Goal: Task Accomplishment & Management: Use online tool/utility

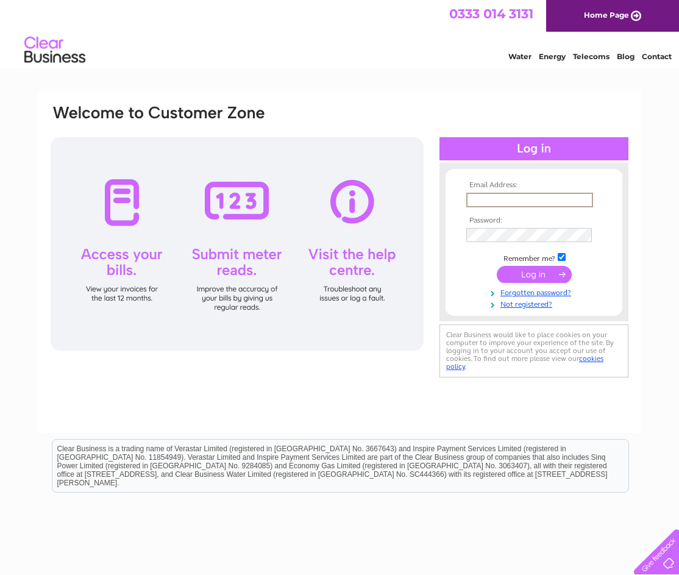
type input "katieross4807@gmail.com"
click at [531, 277] on input "submit" at bounding box center [534, 274] width 75 height 17
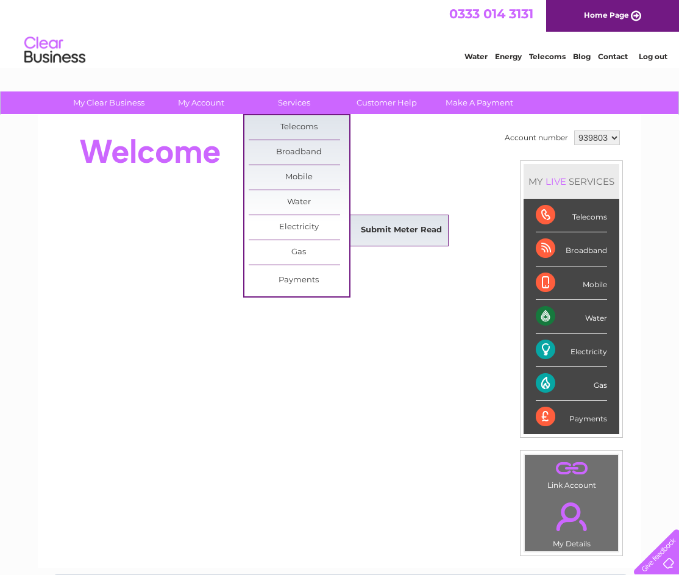
click at [391, 230] on link "Submit Meter Read" at bounding box center [401, 230] width 101 height 24
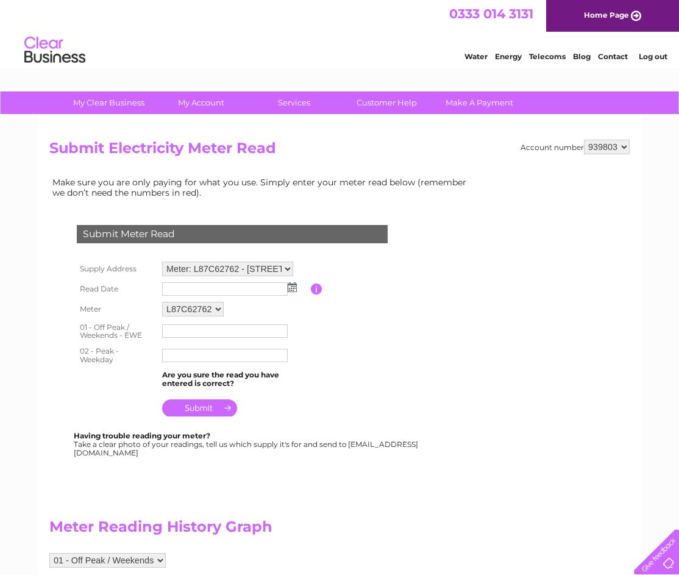
click at [293, 289] on img at bounding box center [292, 287] width 9 height 10
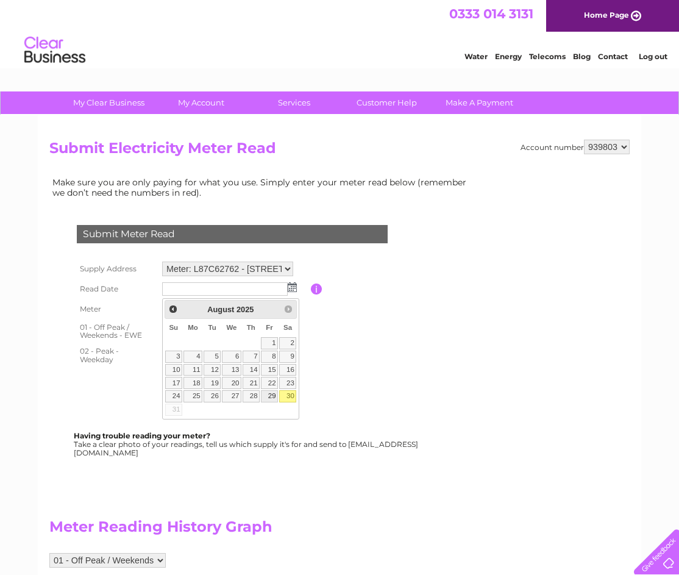
click at [272, 396] on link "29" at bounding box center [269, 396] width 17 height 12
type input "[DATE]"
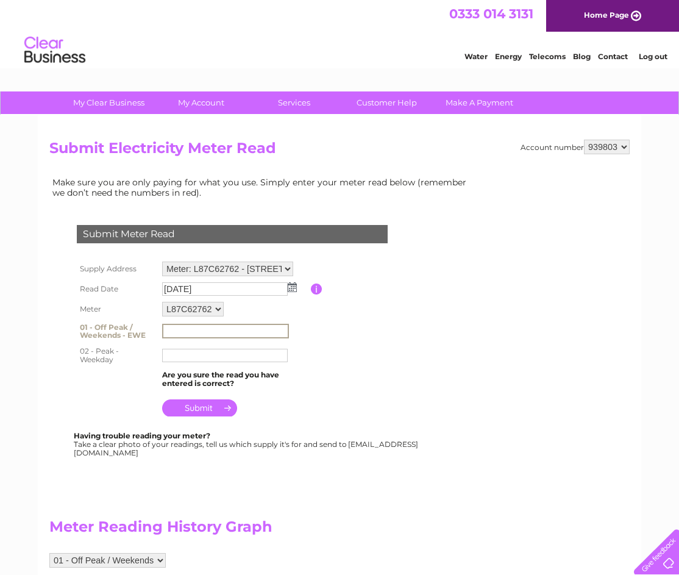
click at [173, 336] on input "text" at bounding box center [225, 331] width 127 height 15
type input "17535"
click at [240, 362] on input "text" at bounding box center [225, 355] width 126 height 13
type input "96657"
click at [204, 413] on input "submit" at bounding box center [199, 407] width 75 height 17
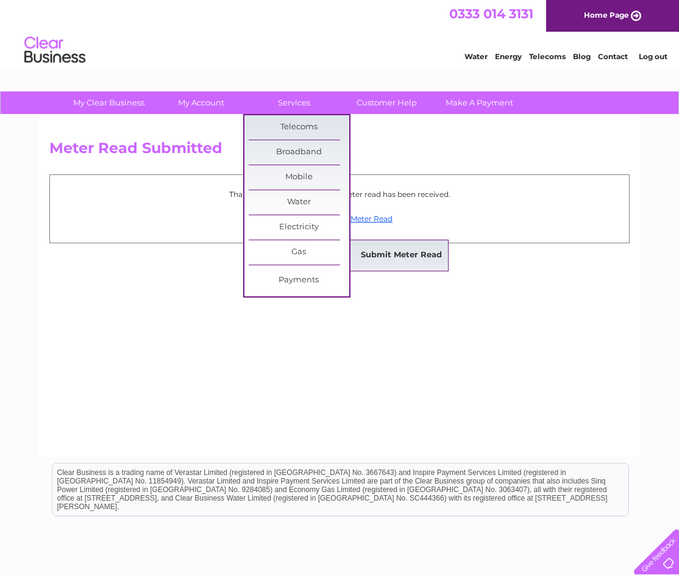
click at [378, 252] on link "Submit Meter Read" at bounding box center [401, 255] width 101 height 24
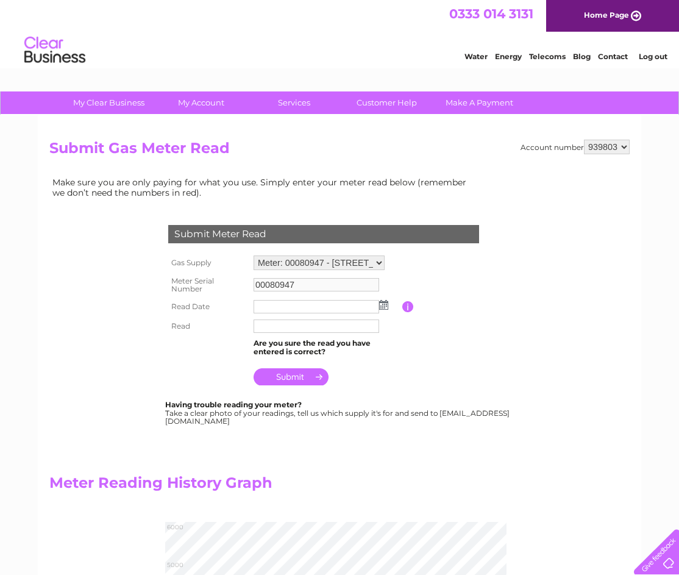
click at [385, 306] on img at bounding box center [383, 305] width 9 height 10
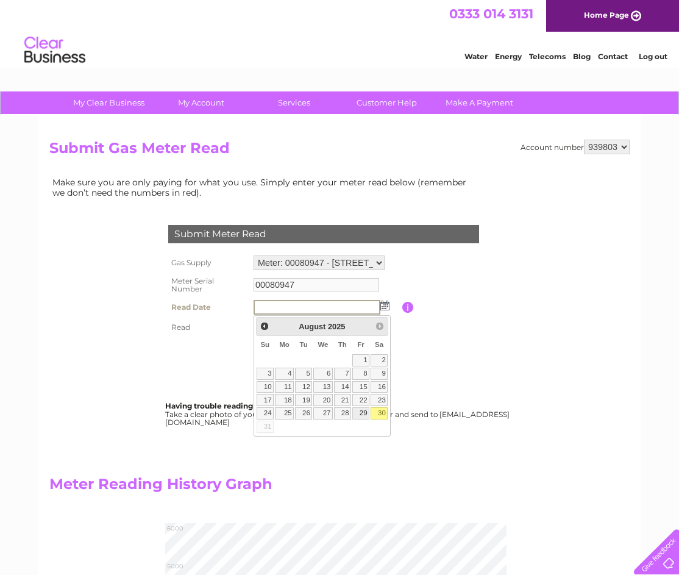
click at [362, 411] on link "29" at bounding box center [360, 413] width 17 height 12
type input "[DATE]"
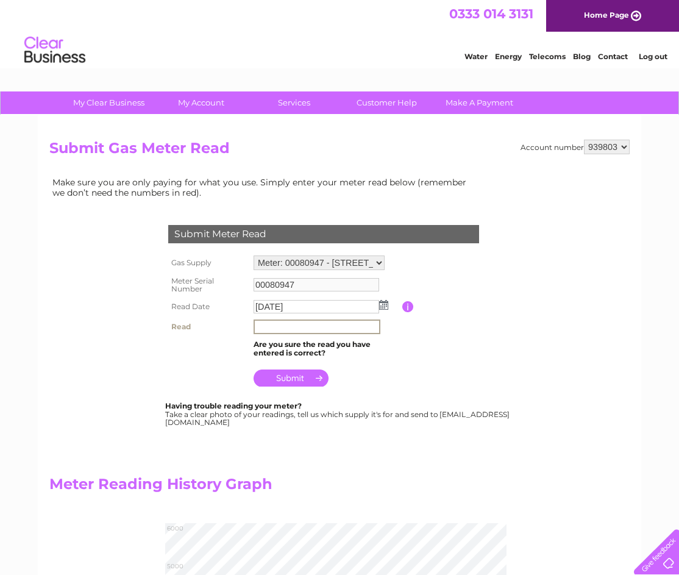
click at [265, 328] on input "text" at bounding box center [317, 326] width 127 height 15
type input "5758"
click at [288, 382] on input "submit" at bounding box center [291, 376] width 75 height 17
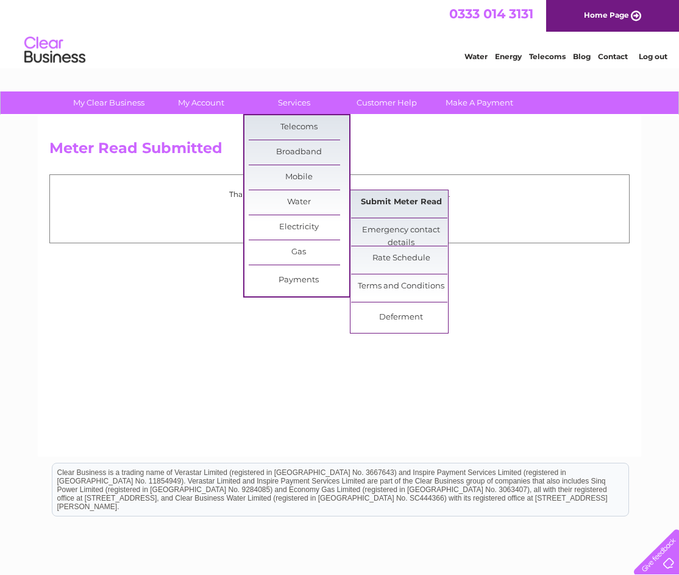
click at [386, 205] on link "Submit Meter Read" at bounding box center [401, 202] width 101 height 24
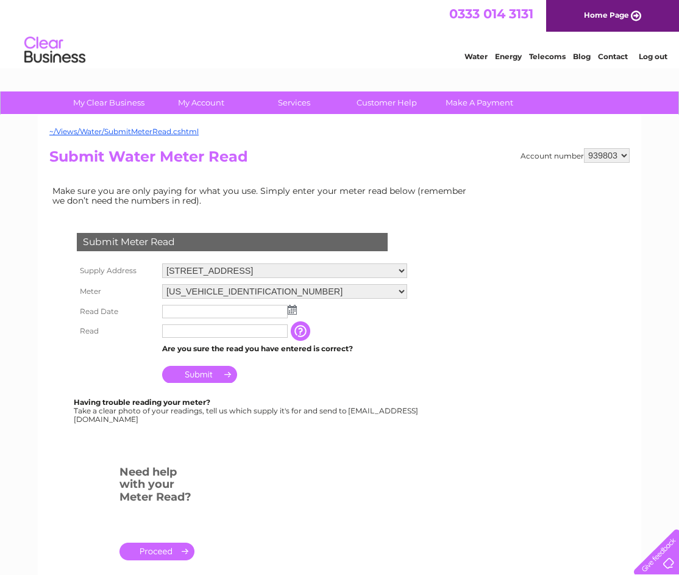
click at [294, 312] on img at bounding box center [292, 310] width 9 height 10
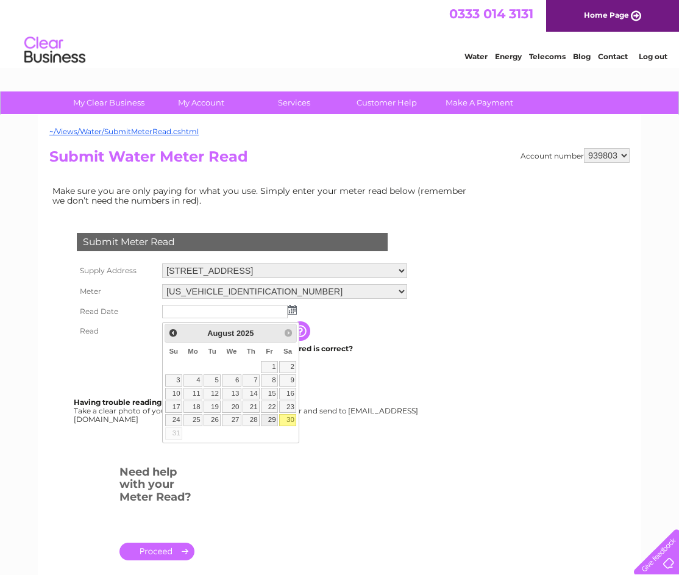
click at [272, 419] on link "29" at bounding box center [269, 420] width 17 height 12
type input "2025/08/29"
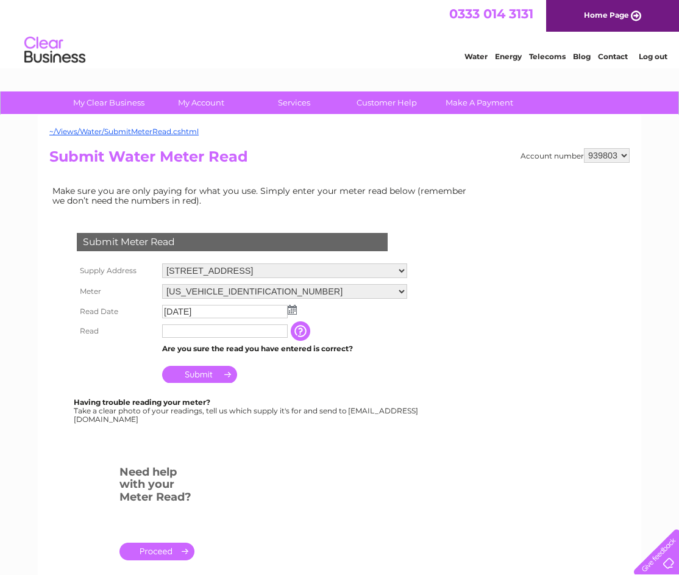
click at [174, 336] on input "text" at bounding box center [225, 330] width 126 height 13
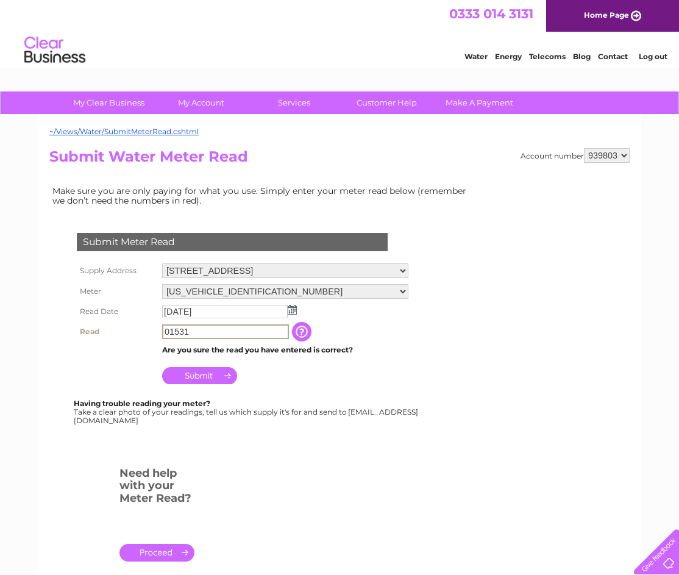
type input "01531"
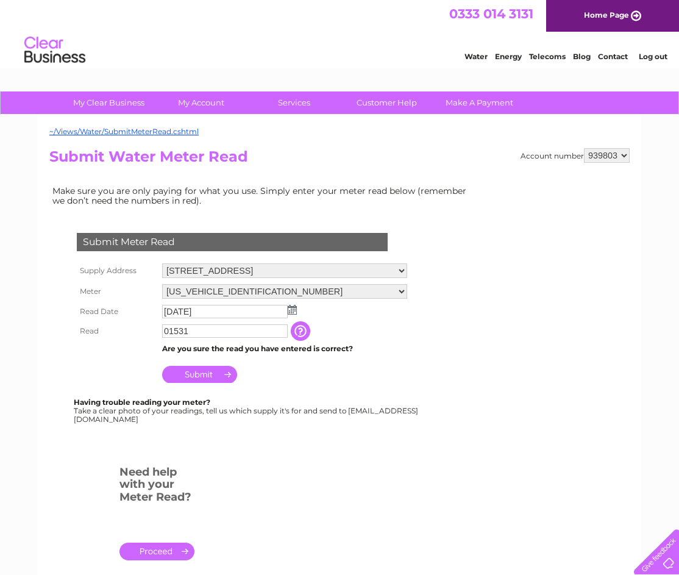
click at [191, 383] on input "Submit" at bounding box center [199, 374] width 75 height 17
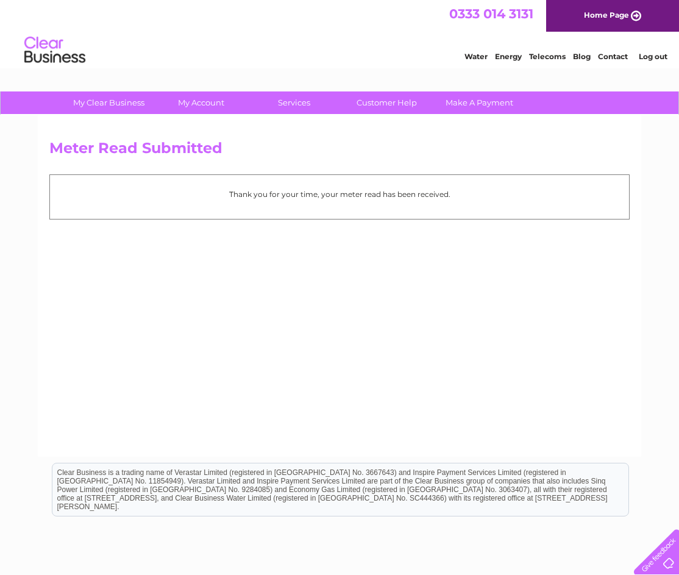
click at [644, 56] on link "Log out" at bounding box center [653, 56] width 29 height 9
